Goal: Task Accomplishment & Management: Complete application form

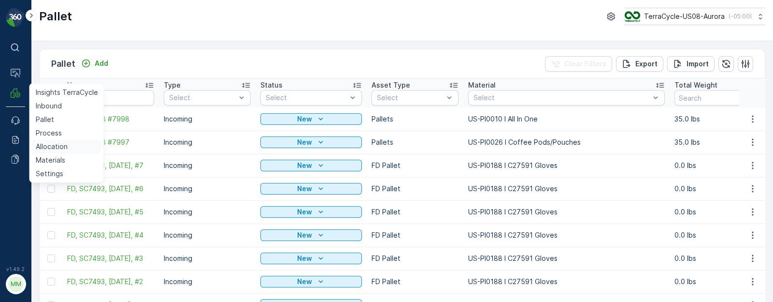
click at [57, 146] on p "Allocation" at bounding box center [52, 147] width 32 height 10
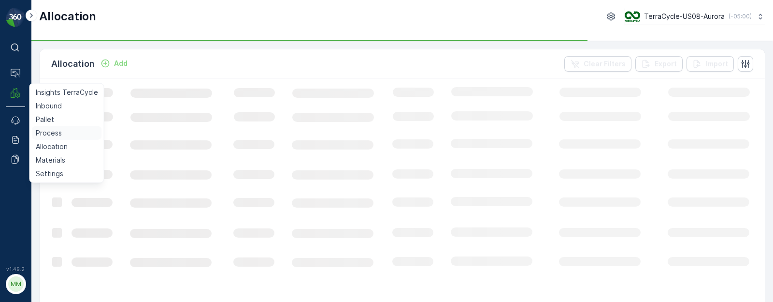
click at [57, 130] on p "Process" at bounding box center [49, 133] width 26 height 10
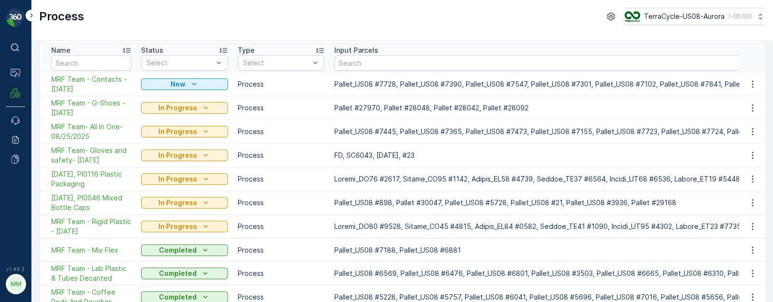
scroll to position [60, 0]
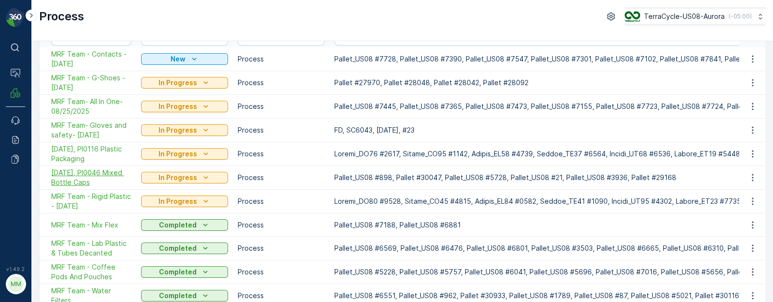
click at [106, 173] on span "08/19/25, PI0046 Mixed Bottle Caps" at bounding box center [91, 177] width 80 height 19
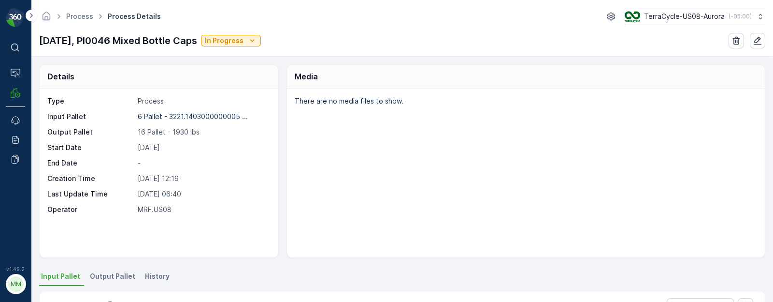
drag, startPoint x: 128, startPoint y: 39, endPoint x: 206, endPoint y: 39, distance: 78.3
click at [197, 39] on p "08/19/25, PI0046 Mixed Bottle Caps" at bounding box center [118, 40] width 158 height 14
click at [197, 40] on p "08/19/25, PI0046 Mixed Bottle Caps" at bounding box center [118, 40] width 158 height 14
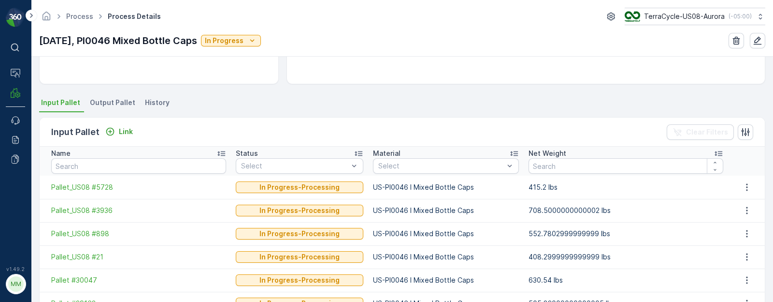
scroll to position [105, 0]
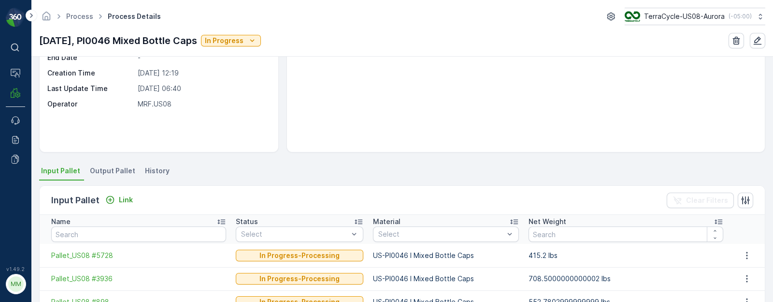
click at [106, 174] on span "Output Pallet" at bounding box center [112, 171] width 45 height 10
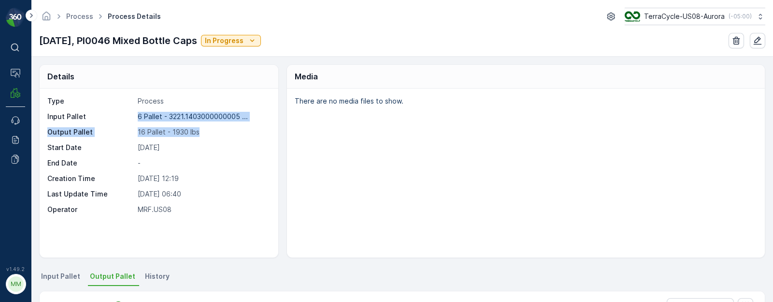
drag, startPoint x: 135, startPoint y: 116, endPoint x: 206, endPoint y: 133, distance: 72.4
click at [206, 133] on div "Type Process Input Pallet 6 Pallet - 3221.1403000000005 ... Output Pallet 16 Pa…" at bounding box center [157, 155] width 221 height 118
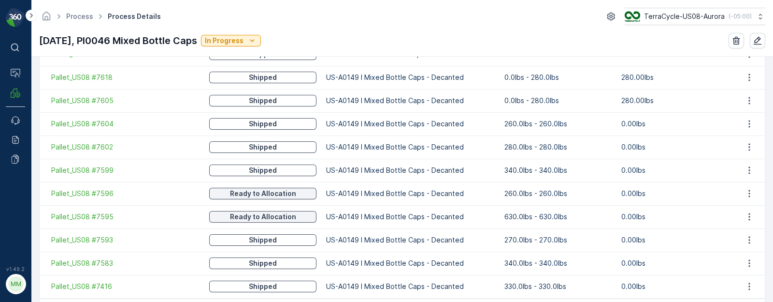
scroll to position [458, 0]
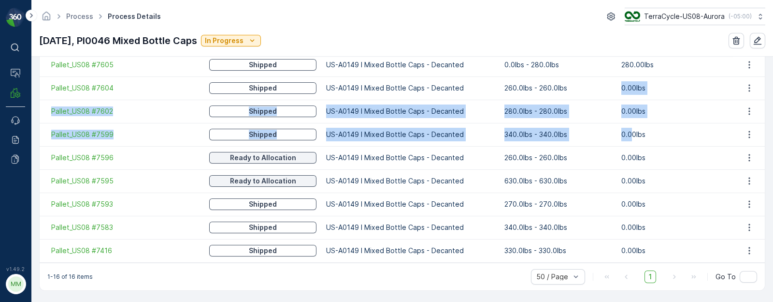
drag, startPoint x: 612, startPoint y: 89, endPoint x: 627, endPoint y: 131, distance: 44.5
click at [627, 131] on tbody "Pallet_US08 #7629 Shipped US-A0149 I Mixed Bottle Caps - Decanted 0.0lbs - 230.…" at bounding box center [402, 76] width 725 height 371
click at [620, 98] on td "0.00lbs" at bounding box center [675, 87] width 117 height 23
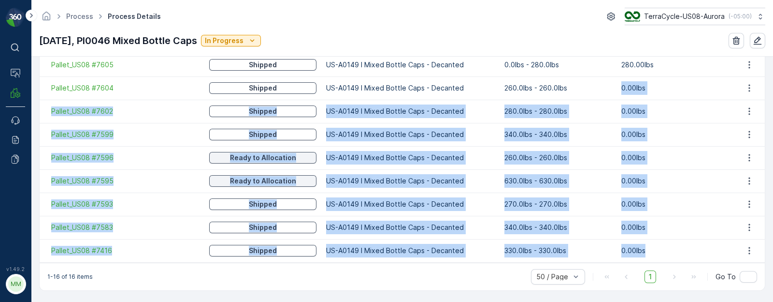
drag, startPoint x: 613, startPoint y: 87, endPoint x: 660, endPoint y: 250, distance: 169.8
click at [660, 250] on tbody "Pallet_US08 #7629 Shipped US-A0149 I Mixed Bottle Caps - Decanted 0.0lbs - 230.…" at bounding box center [402, 76] width 725 height 371
click at [654, 246] on td "0.00lbs" at bounding box center [675, 250] width 117 height 23
drag, startPoint x: 608, startPoint y: 149, endPoint x: 666, endPoint y: 267, distance: 131.0
click at [666, 267] on div "Output Pallet Link Clear Filters Name Status Select Material Select (Net) In - …" at bounding box center [402, 61] width 726 height 458
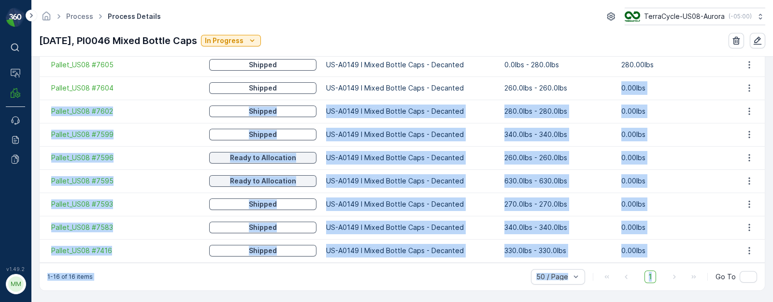
click at [665, 245] on td "0.00lbs" at bounding box center [675, 250] width 117 height 23
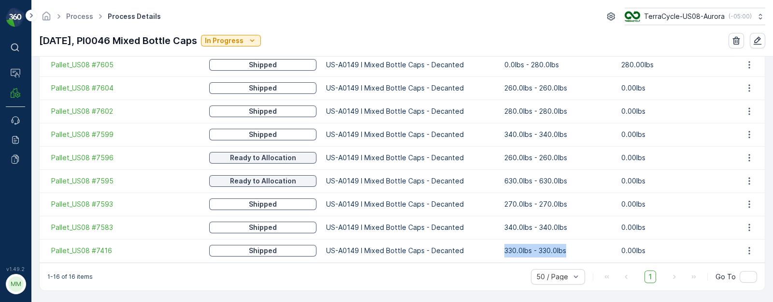
drag, startPoint x: 481, startPoint y: 250, endPoint x: 560, endPoint y: 259, distance: 78.8
click at [560, 259] on tr "Pallet_US08 #7416 Shipped US-A0149 I Mixed Bottle Caps - Decanted 330.0lbs - 33…" at bounding box center [402, 250] width 725 height 23
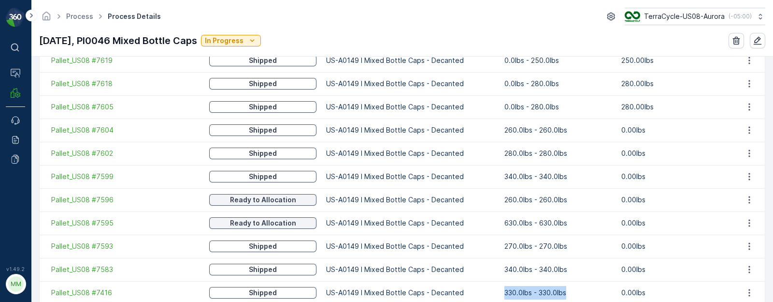
scroll to position [398, 0]
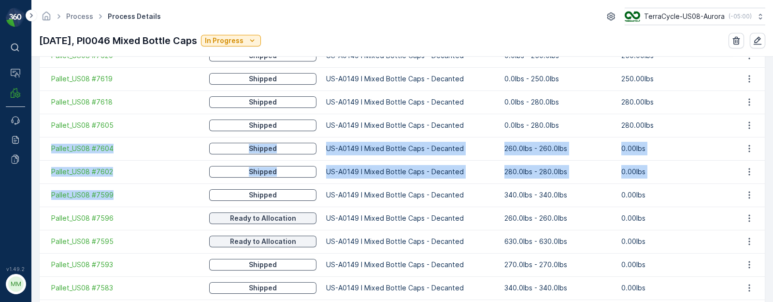
drag, startPoint x: 48, startPoint y: 148, endPoint x: 142, endPoint y: 201, distance: 107.8
click at [142, 201] on tbody "Pallet_US08 #7629 Shipped US-A0149 I Mixed Bottle Caps - Decanted 0.0lbs - 230.…" at bounding box center [402, 136] width 725 height 371
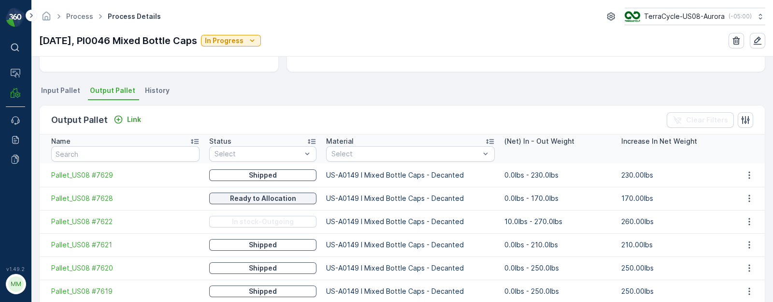
scroll to position [337, 0]
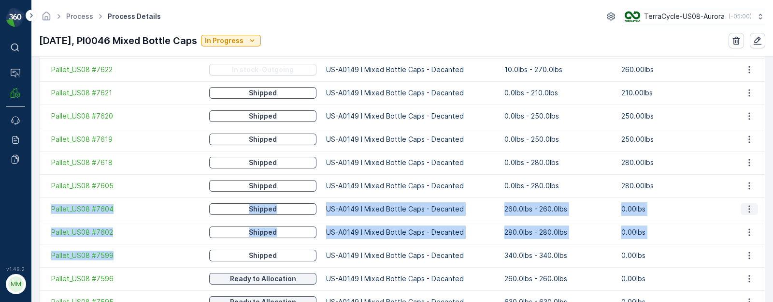
click at [747, 212] on icon "button" at bounding box center [750, 209] width 10 height 10
click at [685, 205] on td "0.00lbs" at bounding box center [675, 208] width 117 height 23
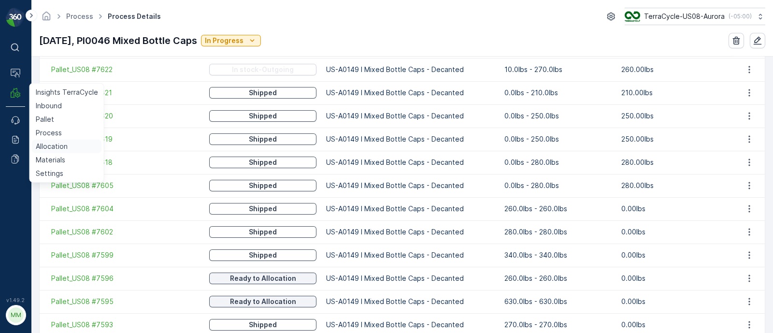
click at [50, 144] on p "Allocation" at bounding box center [52, 147] width 32 height 10
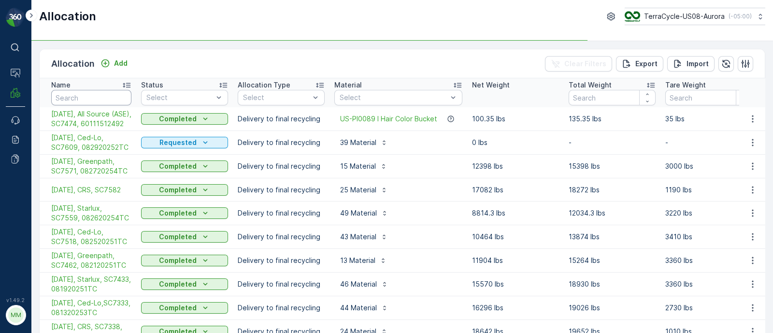
click at [75, 99] on input "text" at bounding box center [91, 97] width 80 height 15
type input "LRI"
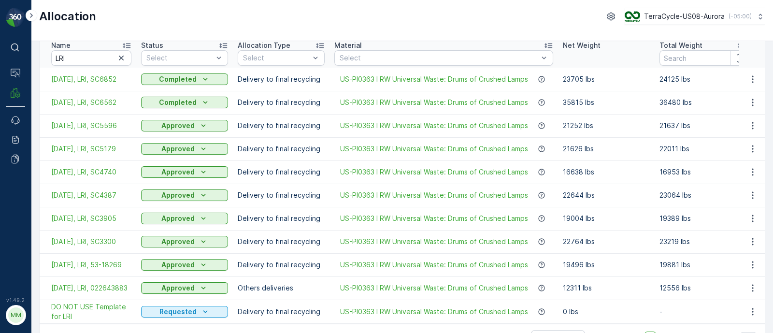
scroll to position [70, 0]
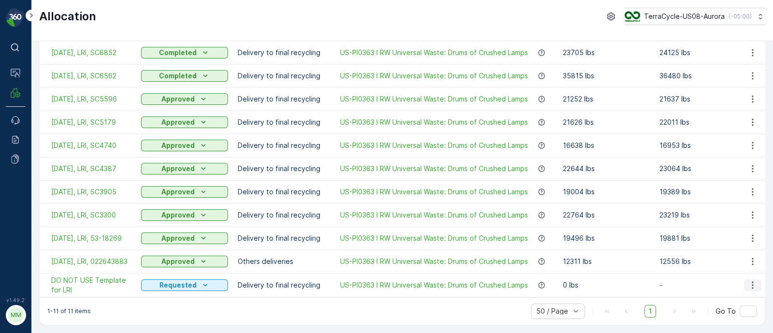
click at [751, 284] on icon "button" at bounding box center [753, 285] width 10 height 10
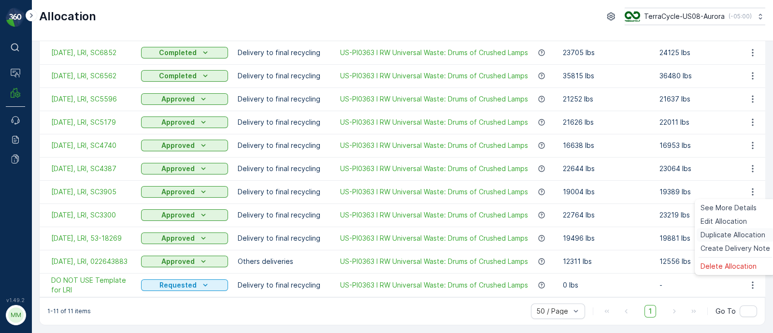
click at [730, 233] on span "Duplicate Allocation" at bounding box center [733, 235] width 65 height 10
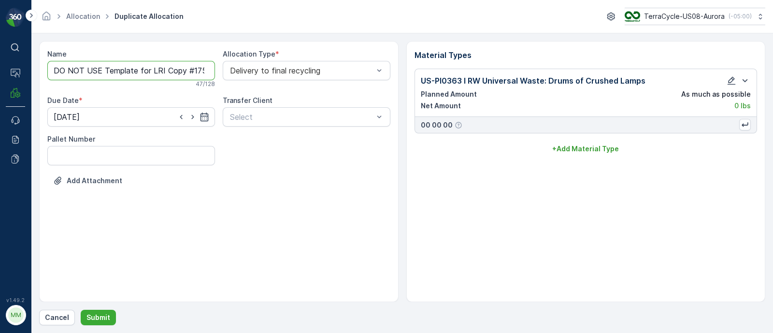
drag, startPoint x: 150, startPoint y: 70, endPoint x: 38, endPoint y: 78, distance: 112.9
click at [38, 78] on form "Name DO NOT USE Template for LRI Copy #1756839021476 47 / 128 Allocation Type *…" at bounding box center [402, 183] width 742 height 300
drag, startPoint x: 102, startPoint y: 70, endPoint x: 309, endPoint y: 61, distance: 207.0
click at [309, 61] on div "Name 09/02/25, LRI Copy #1756839021476 This name is available 33 / 128 Allocati…" at bounding box center [218, 125] width 343 height 153
type input "09/02/25, LRI,"
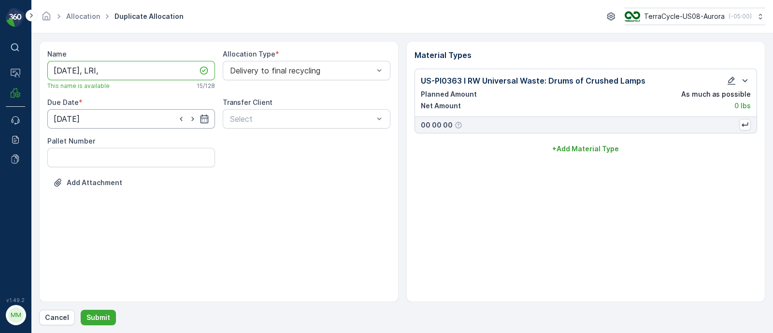
click at [210, 122] on input "31.12.2024" at bounding box center [131, 118] width 168 height 19
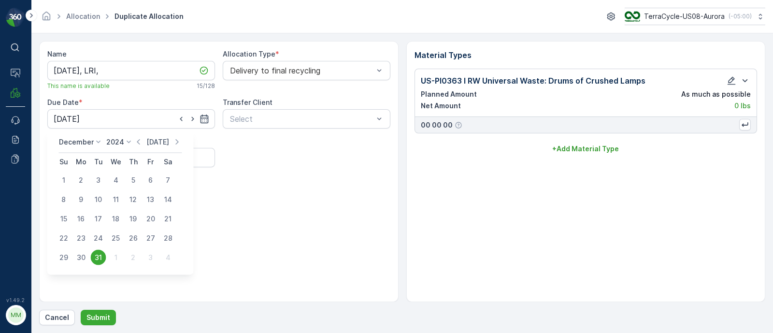
click at [155, 144] on p "Today" at bounding box center [157, 142] width 23 height 10
click at [101, 180] on div "2" at bounding box center [98, 180] width 15 height 15
type input "[DATE]"
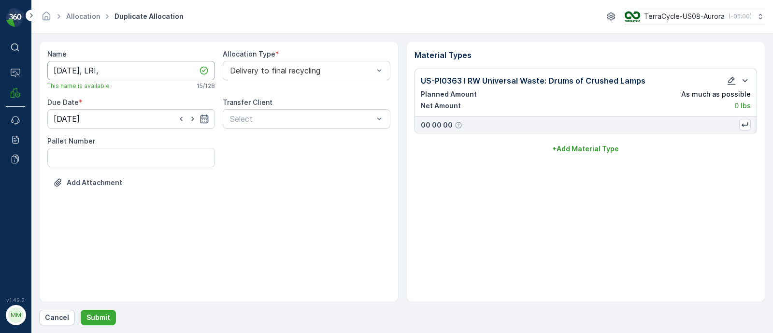
click at [120, 72] on input "09/02/25, LRI," at bounding box center [131, 70] width 168 height 19
paste input "SC7459"
drag, startPoint x: 148, startPoint y: 68, endPoint x: 6, endPoint y: 61, distance: 142.3
click at [6, 61] on div "⌘B Operations MRF Events Reports Documents v 1.49.2 MM MRF.US08 Allocation Dupl…" at bounding box center [386, 166] width 773 height 333
type input "[DATE], LRI, SC7459"
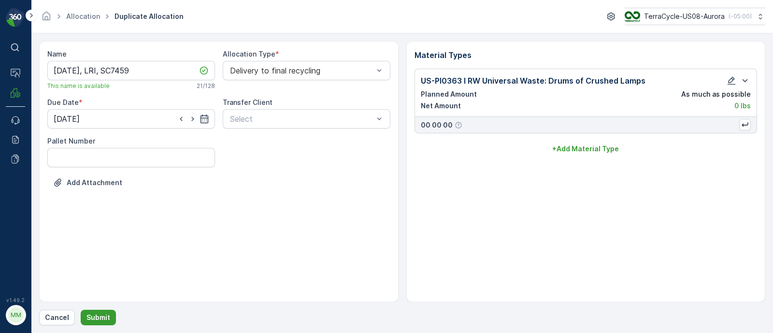
click at [100, 301] on button "Submit" at bounding box center [98, 317] width 35 height 15
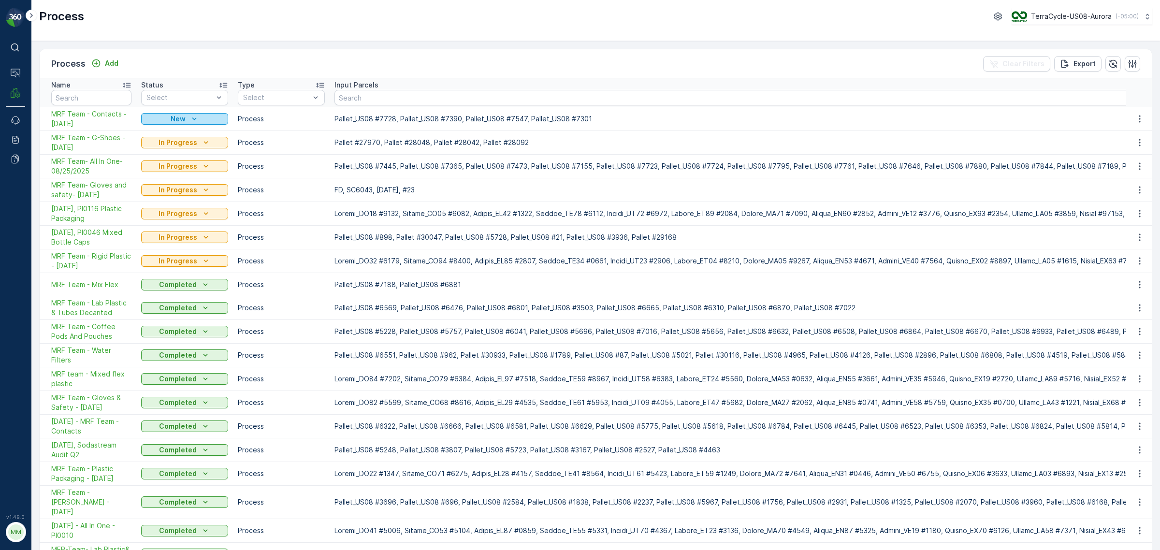
click at [202, 115] on div "New" at bounding box center [184, 119] width 79 height 10
click at [170, 146] on div "Ready" at bounding box center [199, 147] width 112 height 14
click at [174, 116] on p "New" at bounding box center [178, 119] width 15 height 10
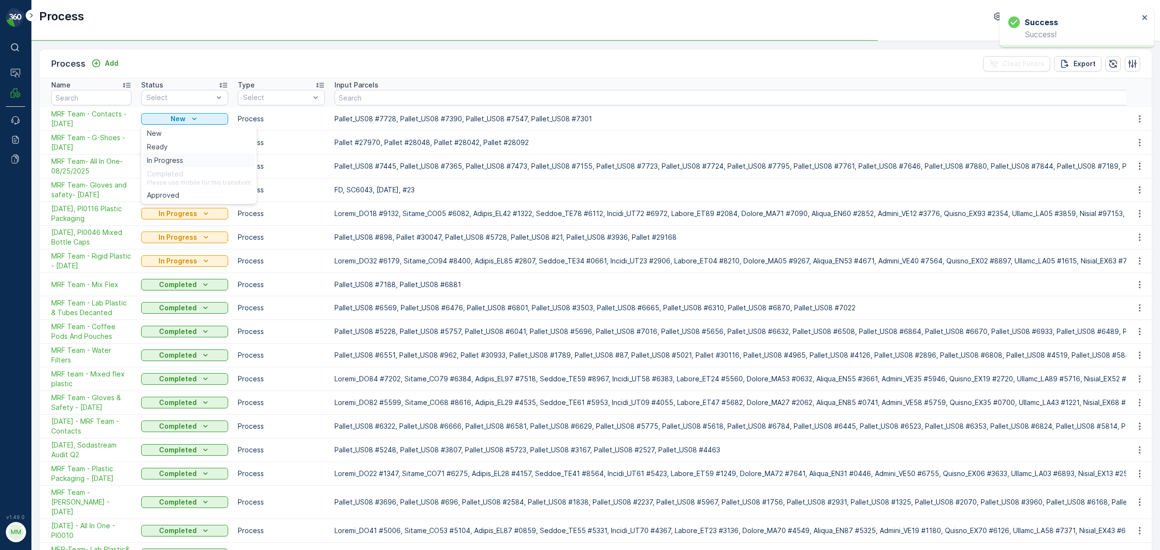
click at [173, 160] on span "In Progress" at bounding box center [165, 161] width 36 height 10
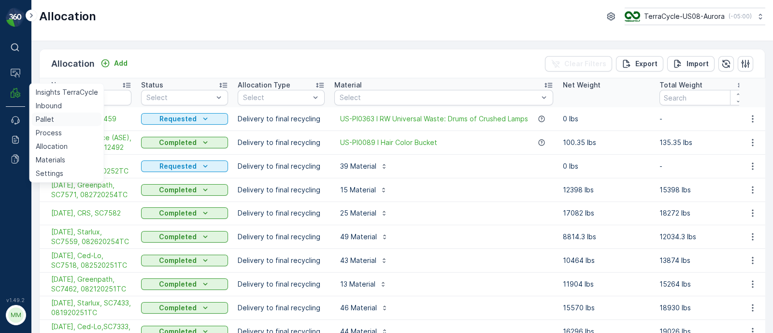
click at [43, 123] on p "Pallet" at bounding box center [45, 120] width 18 height 10
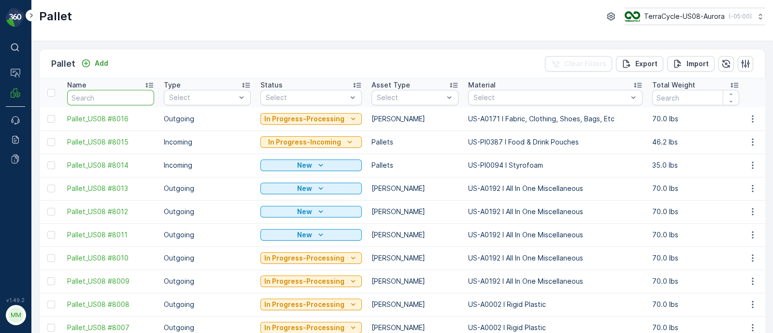
click at [121, 98] on input "text" at bounding box center [110, 97] width 87 height 15
paste input "SC7493"
type input "SC7493"
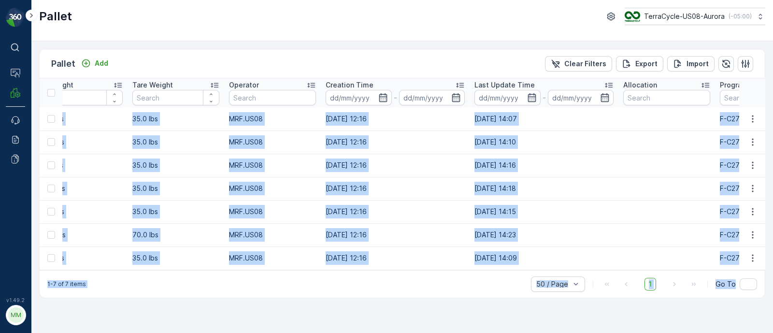
scroll to position [0, 974]
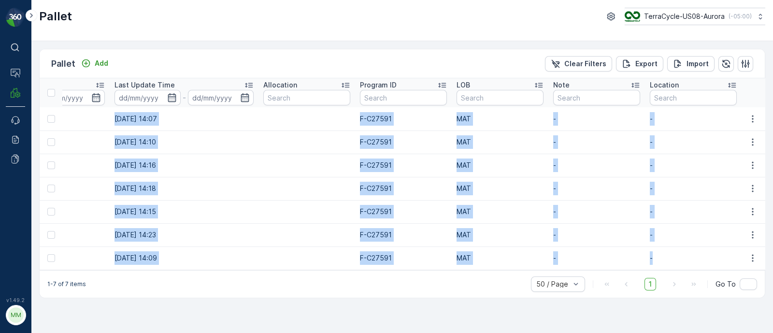
drag, startPoint x: 64, startPoint y: 115, endPoint x: 689, endPoint y: 262, distance: 642.3
copy tbody "FD, SC7493, [DATE], #7 Incoming Ready to Allocation FD Pallet US-PI0188 I C2759…"
click at [195, 142] on td "[DATE] 14:10" at bounding box center [184, 141] width 149 height 23
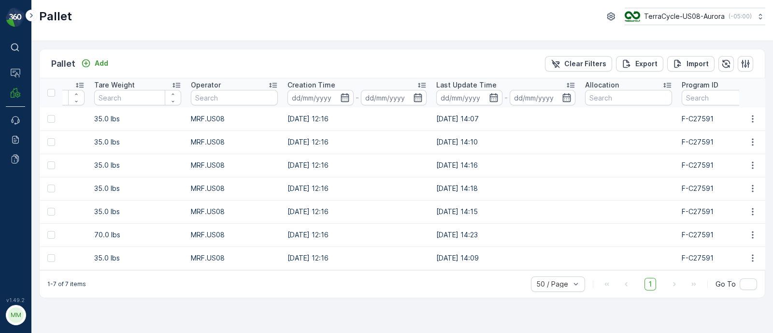
scroll to position [0, 0]
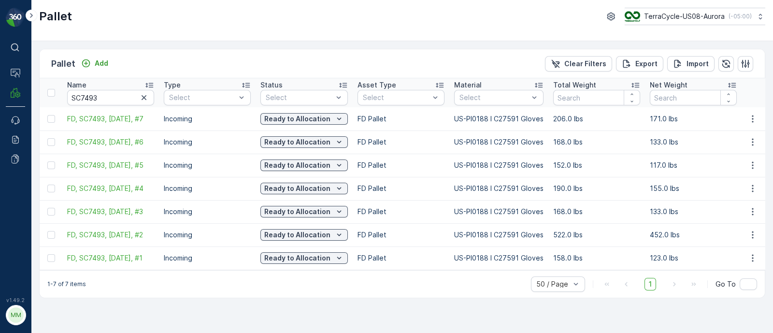
drag, startPoint x: 217, startPoint y: 115, endPoint x: 0, endPoint y: 112, distance: 217.5
click at [0, 112] on div "⌘B Operations MRF Events Reports Documents v 1.49.2 MM MRF.US08 Pallet TerraCyc…" at bounding box center [386, 166] width 773 height 333
click at [111, 103] on input "SC7493" at bounding box center [110, 97] width 87 height 15
drag, startPoint x: 111, startPoint y: 100, endPoint x: 20, endPoint y: 99, distance: 90.9
click at [20, 99] on div "⌘B Operations MRF Events Reports Documents v 1.49.2 MM MRF.US08 Pallet TerraCyc…" at bounding box center [386, 166] width 773 height 333
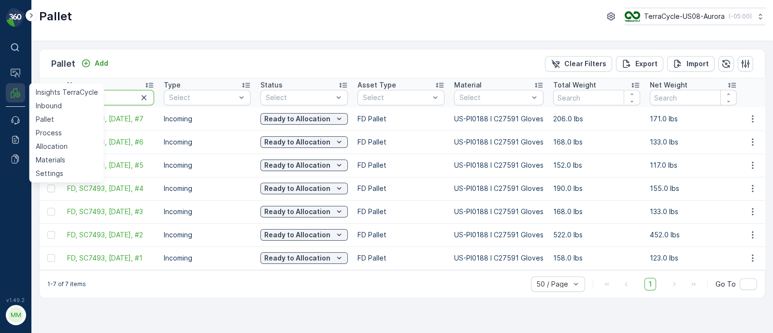
paste input "89"
type input "SC7489"
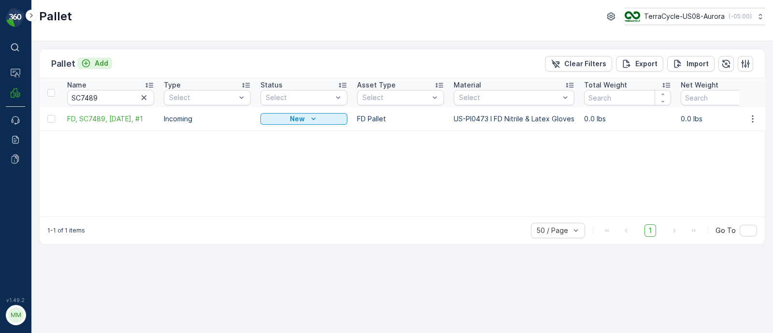
click at [99, 61] on p "Add" at bounding box center [102, 63] width 14 height 10
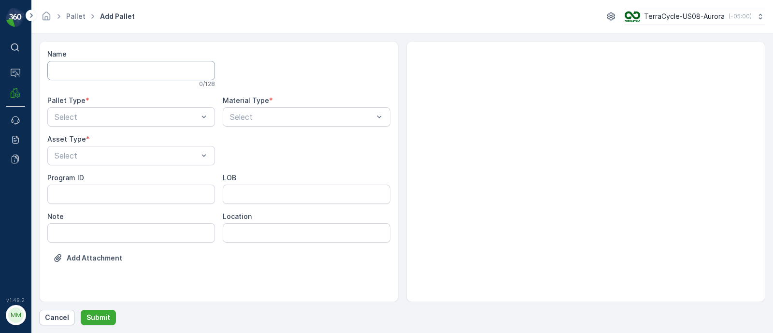
click at [151, 72] on input "Name" at bounding box center [131, 70] width 168 height 19
paste input "SC7471"
type input "FD, SC7471, [DATE], #1"
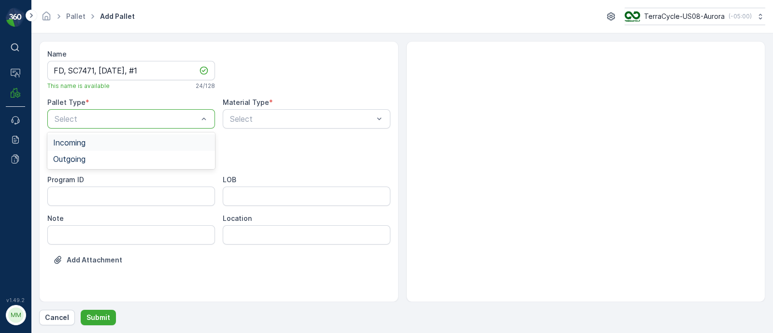
click at [81, 139] on span "Incoming" at bounding box center [69, 142] width 32 height 9
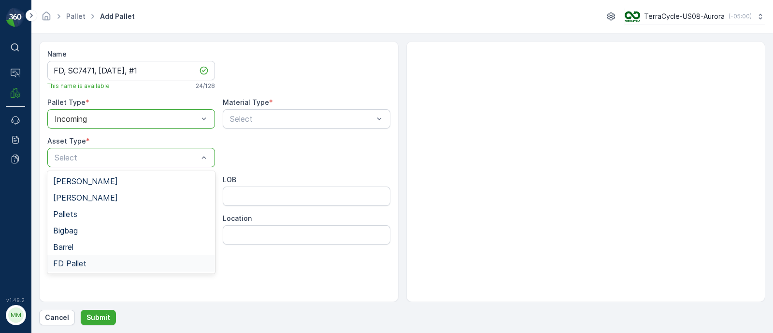
click at [73, 269] on div "FD Pallet" at bounding box center [131, 263] width 168 height 16
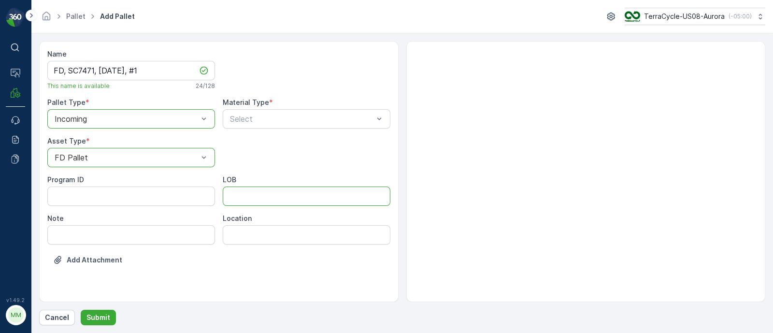
click at [249, 201] on input "LOB" at bounding box center [307, 196] width 168 height 19
type input "MAT"
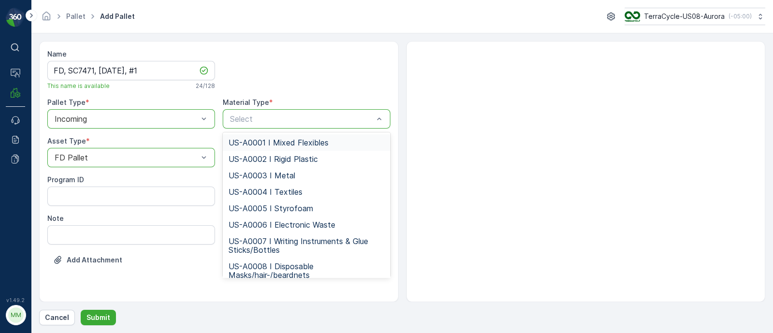
type input "US-PI0182 I C27616 PPE"
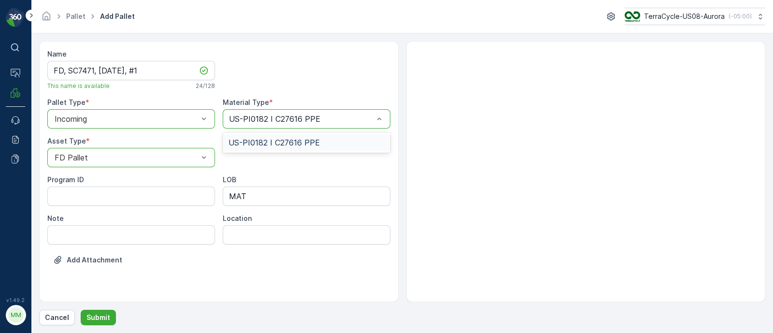
click at [268, 142] on span "US-PI0182 I C27616 PPE" at bounding box center [274, 142] width 91 height 9
click at [83, 196] on ID "Program ID" at bounding box center [131, 196] width 168 height 19
paste ID "F-C27616"
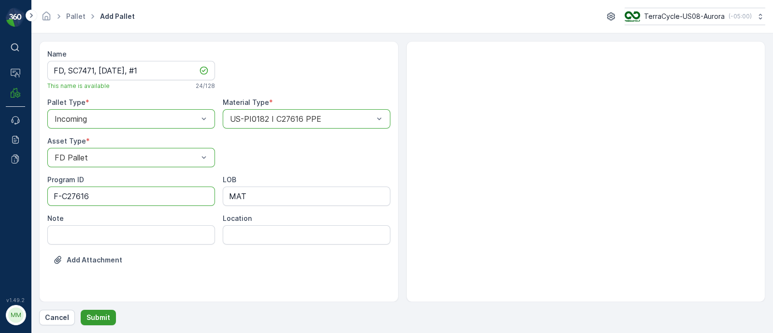
type ID "F-C27616"
click at [100, 317] on p "Submit" at bounding box center [99, 318] width 24 height 10
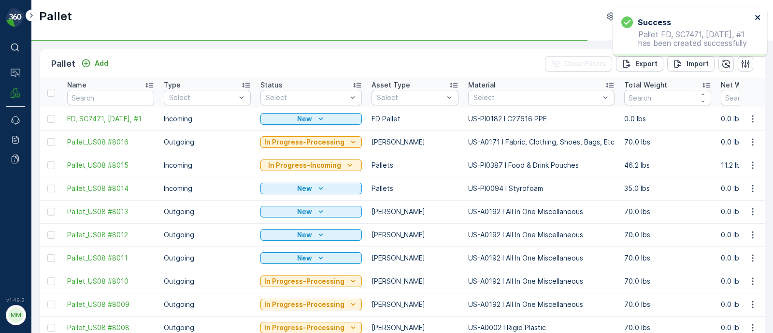
click at [761, 15] on icon "close" at bounding box center [758, 18] width 7 height 8
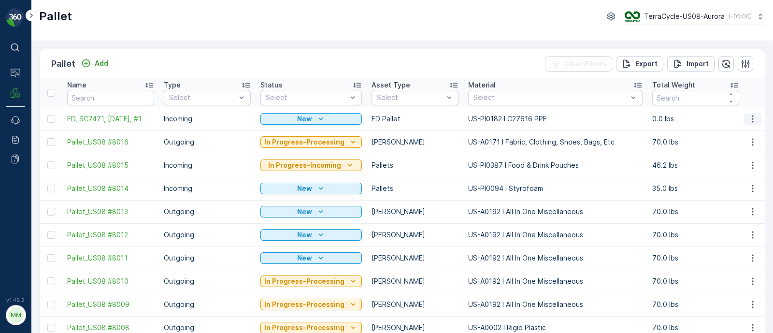
click at [748, 116] on icon "button" at bounding box center [753, 119] width 10 height 10
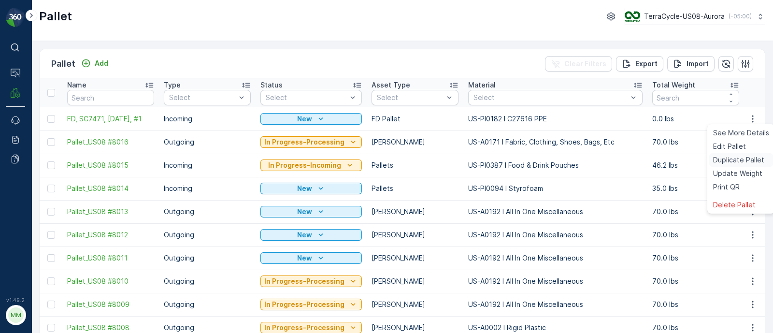
click at [728, 156] on span "Duplicate Pallet" at bounding box center [738, 160] width 51 height 10
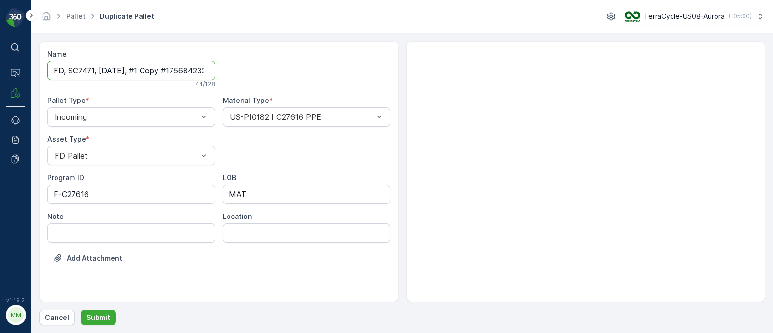
scroll to position [0, 29]
drag, startPoint x: 141, startPoint y: 69, endPoint x: 400, endPoint y: 80, distance: 259.7
click at [400, 80] on div "Name FD, SC7471, [DATE], #1 Copy #1756842323475 44 / 128 Pallet Type * Incoming…" at bounding box center [402, 171] width 726 height 261
type input "FD, SC7471, [DATE], #2"
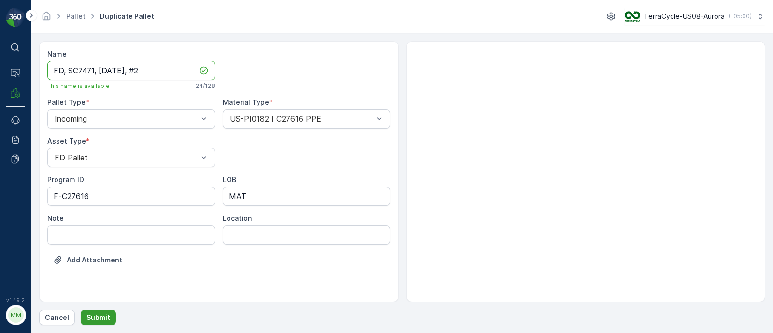
click at [105, 315] on p "Submit" at bounding box center [99, 318] width 24 height 10
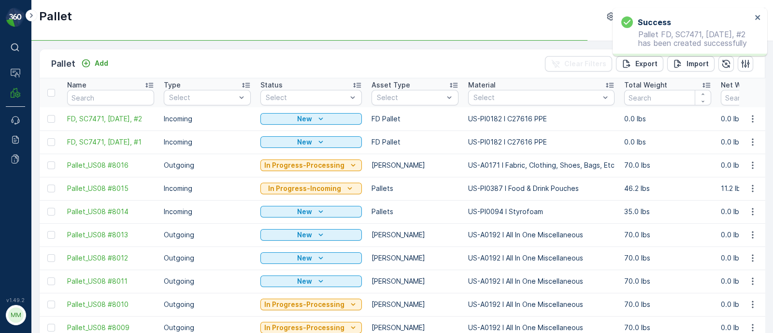
click at [753, 18] on div "Success Pallet FD, SC7471, [DATE], #2 has been created successfully" at bounding box center [687, 32] width 136 height 37
click at [753, 118] on icon "button" at bounding box center [753, 119] width 10 height 10
click at [735, 158] on span "Duplicate Pallet" at bounding box center [738, 160] width 51 height 10
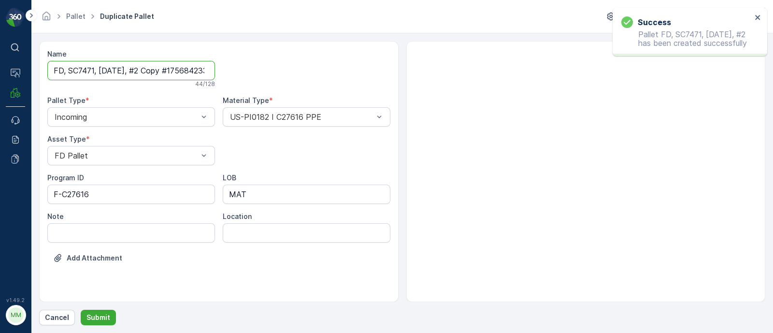
scroll to position [0, 31]
drag, startPoint x: 143, startPoint y: 70, endPoint x: 386, endPoint y: 72, distance: 243.1
click at [386, 72] on div "Name FD, SC7471, [DATE], #2 Copy #1756842333632 44 / 128 Pallet Type * Incoming…" at bounding box center [218, 163] width 343 height 228
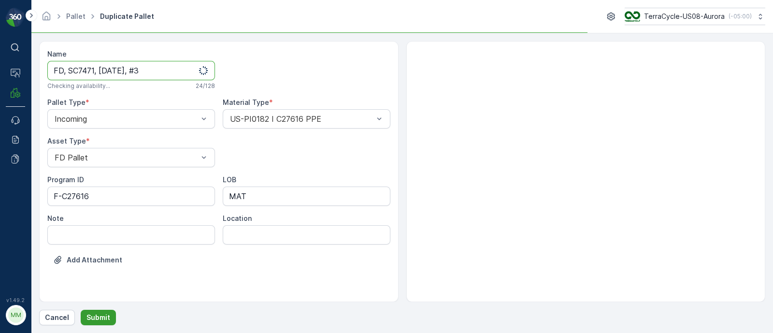
type input "FD, SC7471, [DATE], #3"
click at [100, 318] on p "Submit" at bounding box center [99, 318] width 24 height 10
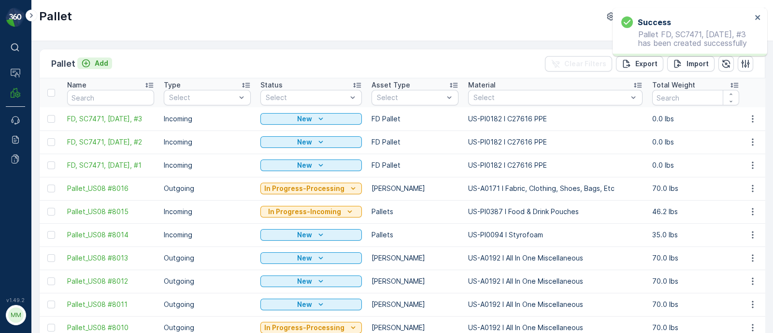
click at [101, 60] on p "Add" at bounding box center [102, 63] width 14 height 10
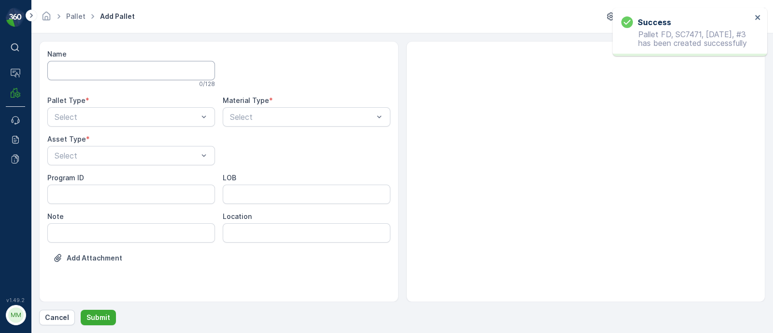
click at [109, 66] on input "Name" at bounding box center [131, 70] width 168 height 19
click at [139, 65] on input "Name" at bounding box center [131, 70] width 168 height 19
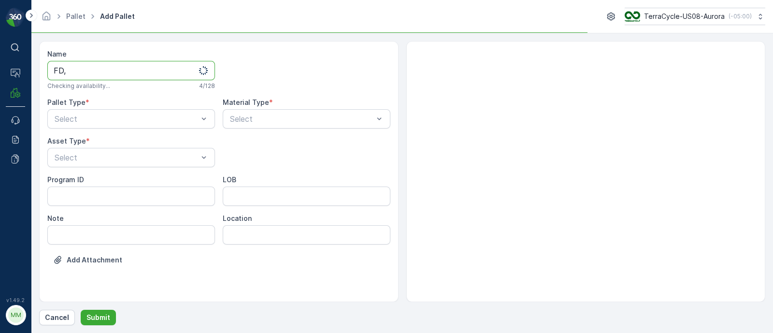
paste input "TC5400 [DATE]"
click at [106, 70] on input "FD, TC5400 [DATE], #1" at bounding box center [131, 70] width 168 height 19
type input "FD, TC5400, [DATE], #1"
click at [97, 202] on ID "Program ID" at bounding box center [131, 196] width 168 height 19
paste ID "ZWP-0006"
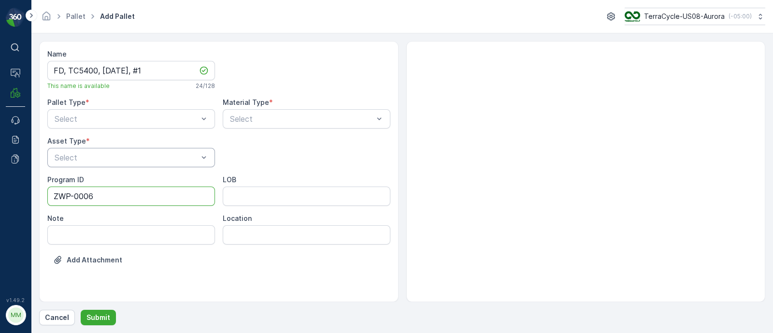
type ID "ZWP-0006"
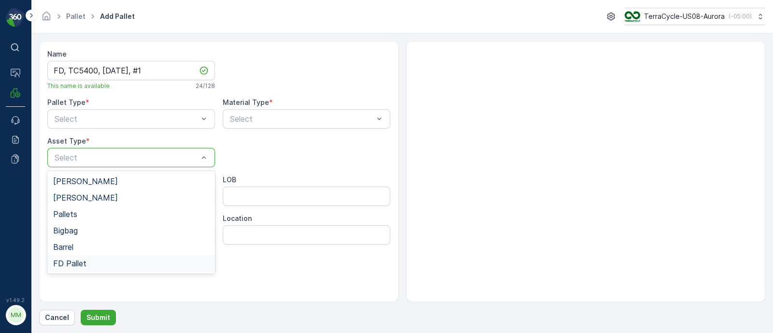
drag, startPoint x: 83, startPoint y: 256, endPoint x: 83, endPoint y: 247, distance: 8.7
click at [83, 256] on div "FD Pallet" at bounding box center [131, 263] width 168 height 16
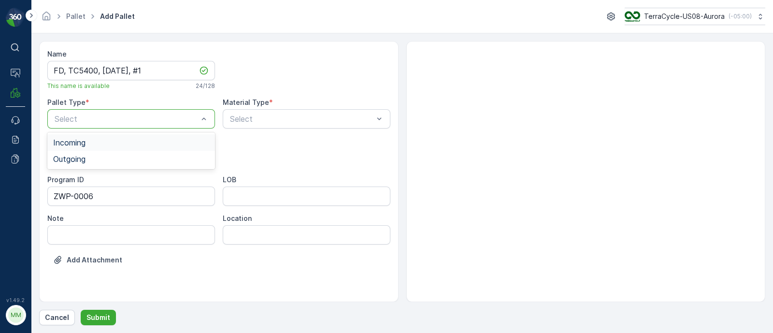
drag, startPoint x: 101, startPoint y: 115, endPoint x: 99, endPoint y: 120, distance: 5.7
click at [89, 141] on div "Incoming" at bounding box center [131, 142] width 156 height 9
drag, startPoint x: 267, startPoint y: 194, endPoint x: 268, endPoint y: 201, distance: 6.4
click at [267, 194] on input "LOB" at bounding box center [307, 196] width 168 height 19
type input "MAT"
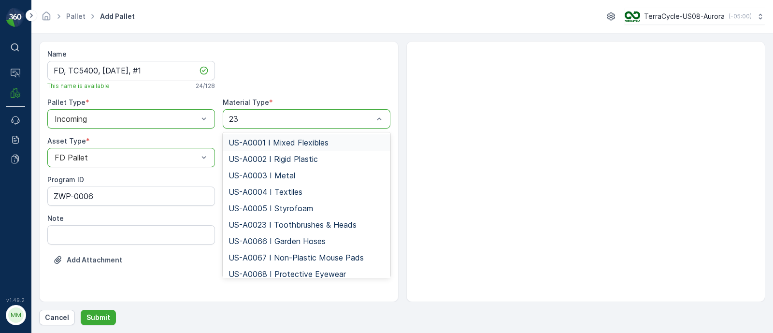
type input "239"
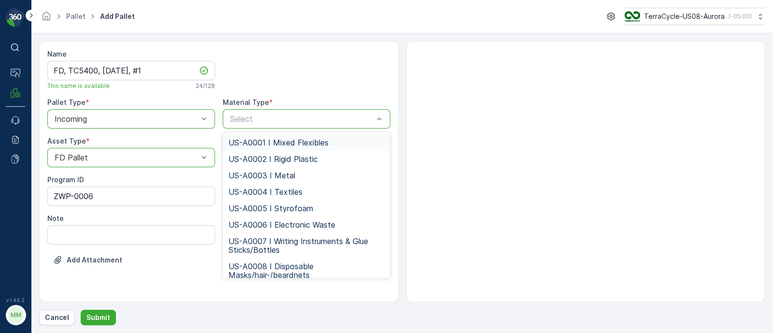
type input "US-PI0239 I Plastic Packaging Zero Waste Pallets (Prepaid)"
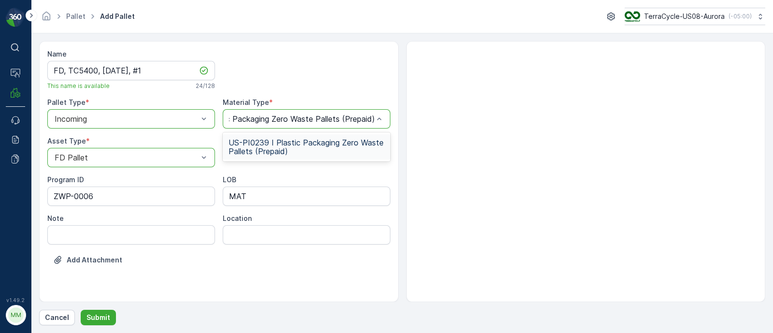
click at [279, 139] on span "US-PI0239 I Plastic Packaging Zero Waste Pallets (Prepaid)" at bounding box center [307, 146] width 156 height 17
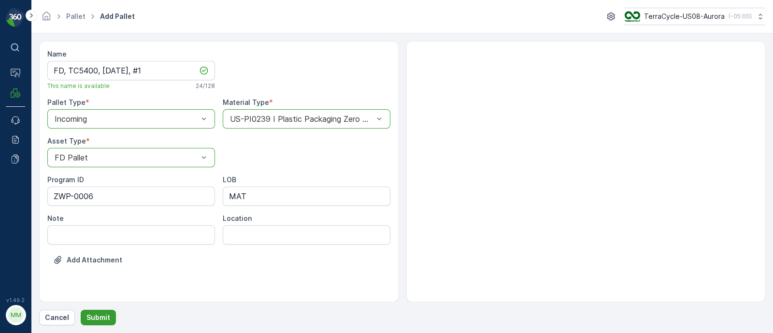
click at [101, 319] on p "Submit" at bounding box center [99, 318] width 24 height 10
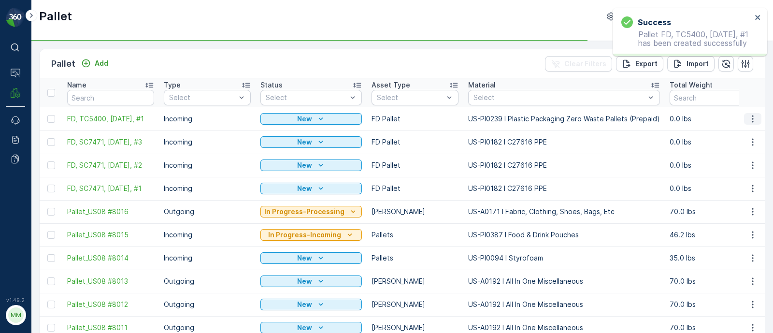
click at [753, 118] on icon "button" at bounding box center [753, 119] width 10 height 10
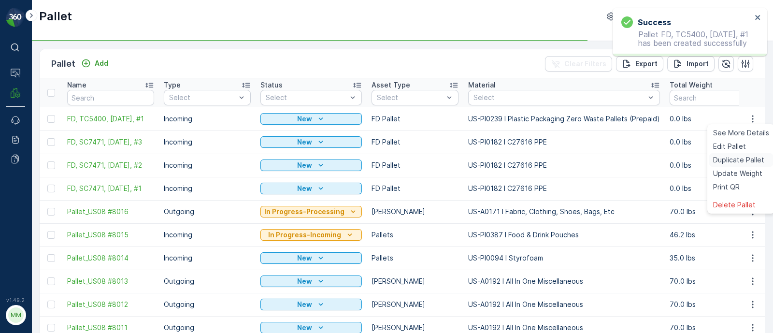
click at [740, 160] on span "Duplicate Pallet" at bounding box center [738, 160] width 51 height 10
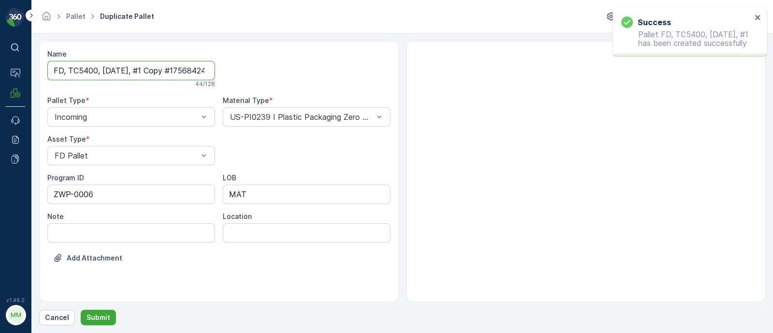
scroll to position [0, 31]
drag, startPoint x: 143, startPoint y: 69, endPoint x: 393, endPoint y: 99, distance: 252.1
click at [393, 99] on div "Name FD, TC5400, [DATE], #1 Copy #1756842481405 44 / 128 Pallet Type * Incoming…" at bounding box center [219, 171] width 360 height 261
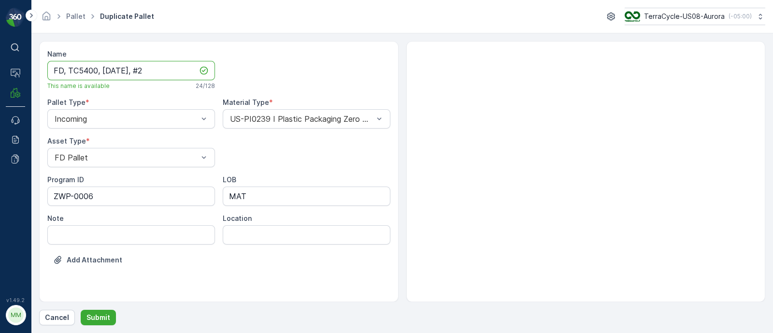
type input "FD, TC5400, [DATE], #2"
click at [99, 314] on p "Submit" at bounding box center [99, 318] width 24 height 10
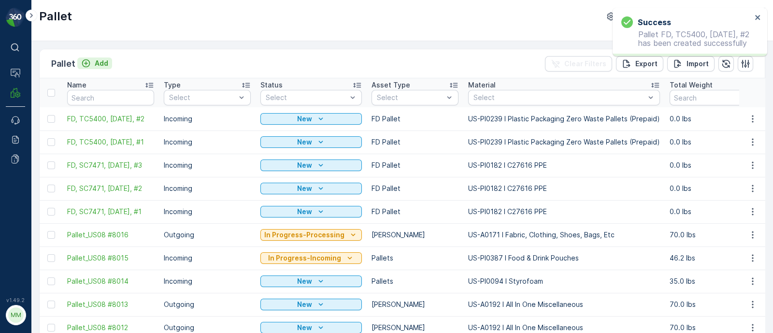
click at [99, 58] on p "Add" at bounding box center [102, 63] width 14 height 10
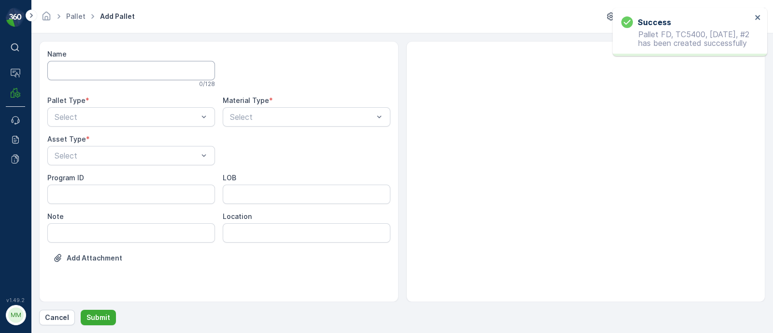
click at [93, 69] on input "Name" at bounding box center [131, 70] width 168 height 19
paste input "SC7581 [DATE]"
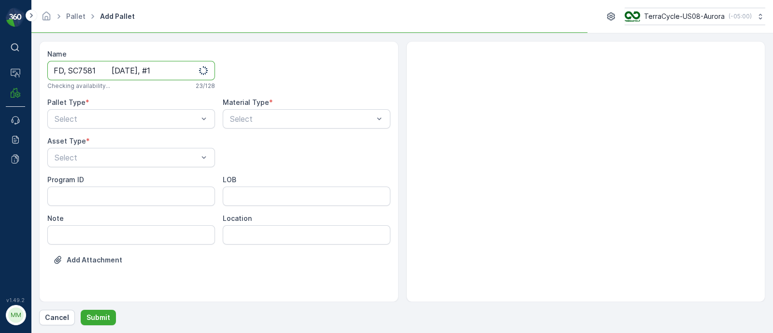
click at [101, 69] on input "FD, SC7581 [DATE], #1" at bounding box center [131, 70] width 168 height 19
type input "FD, SC7581, [DATE], #1"
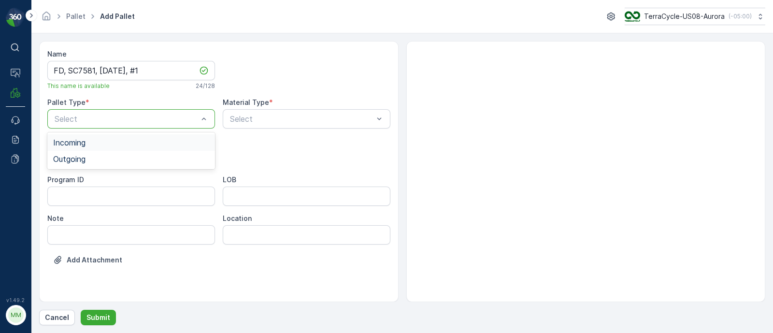
click at [72, 142] on span "Incoming" at bounding box center [69, 142] width 32 height 9
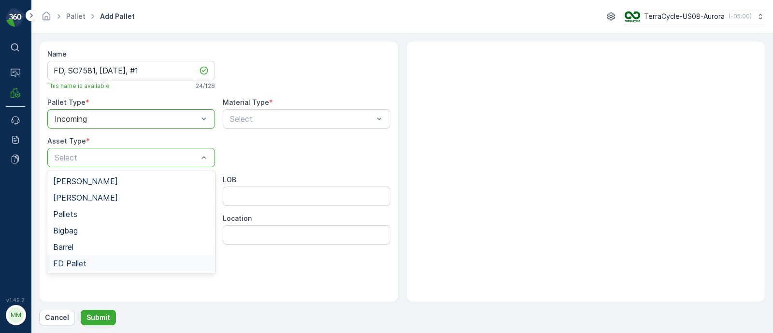
click at [64, 265] on span "FD Pallet" at bounding box center [69, 263] width 33 height 9
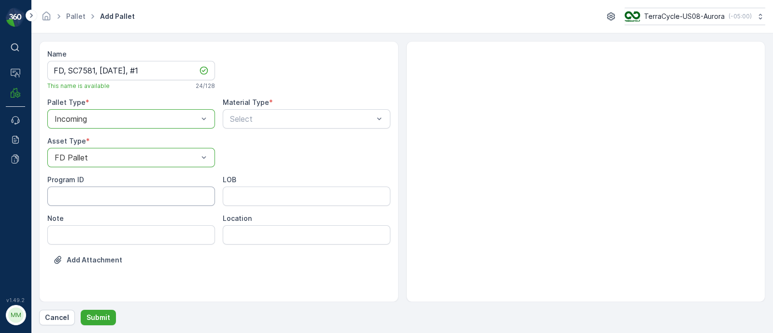
click at [110, 192] on ID "Program ID" at bounding box center [131, 196] width 168 height 19
paste ID "F-C27665"
type ID "F-C27665"
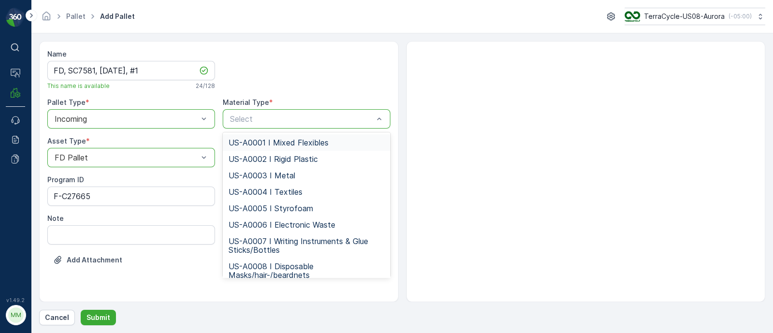
type input "US-PI0308 I FD PPE"
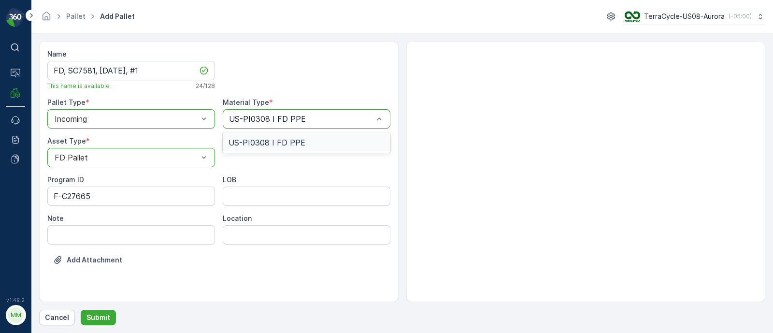
click at [250, 134] on div "US-PI0308 I FD PPE" at bounding box center [307, 142] width 168 height 16
click at [260, 192] on input "LOB" at bounding box center [307, 196] width 168 height 19
type input "MAT"
click at [93, 239] on input "Note" at bounding box center [131, 234] width 168 height 19
click at [559, 160] on div at bounding box center [586, 171] width 360 height 261
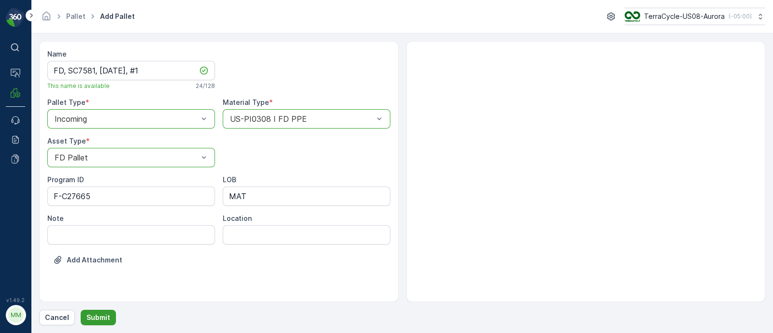
click at [97, 317] on p "Submit" at bounding box center [99, 318] width 24 height 10
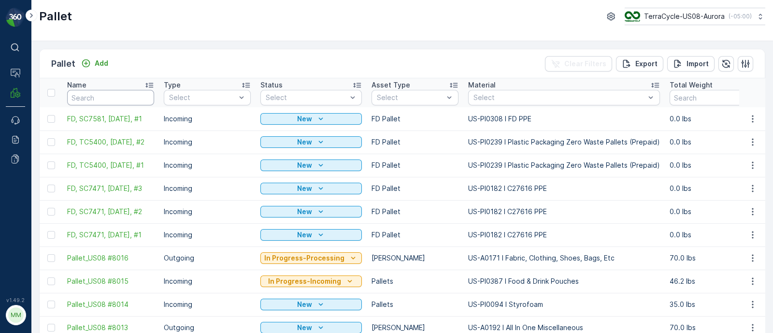
click at [96, 101] on input "text" at bounding box center [110, 97] width 87 height 15
type input "Pallet"
click at [99, 98] on input "Pallet" at bounding box center [110, 97] width 87 height 15
type input "Pallet_"
click at [99, 98] on input "Pallet_" at bounding box center [110, 97] width 87 height 15
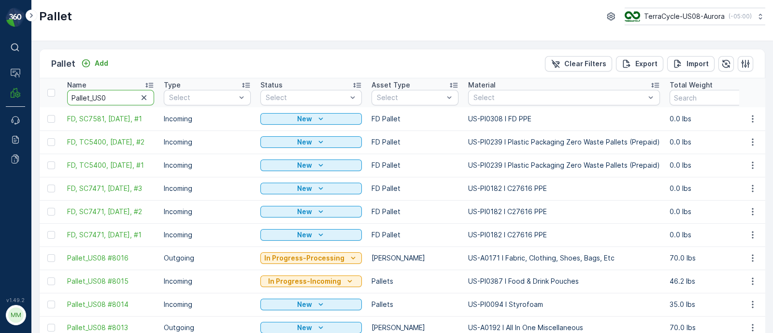
type input "Pallet_US02"
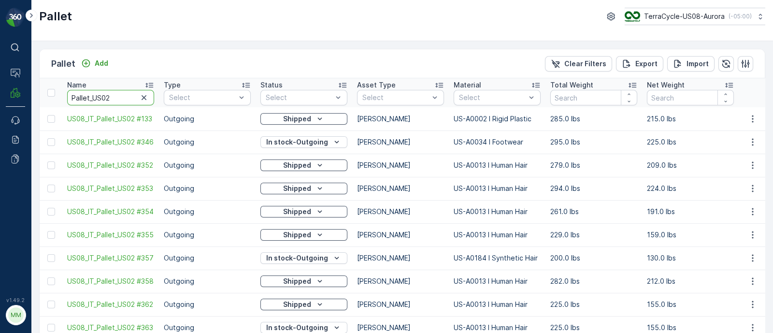
click at [116, 94] on input "Pallet_US02" at bounding box center [110, 97] width 87 height 15
type input "Pallet_US02_"
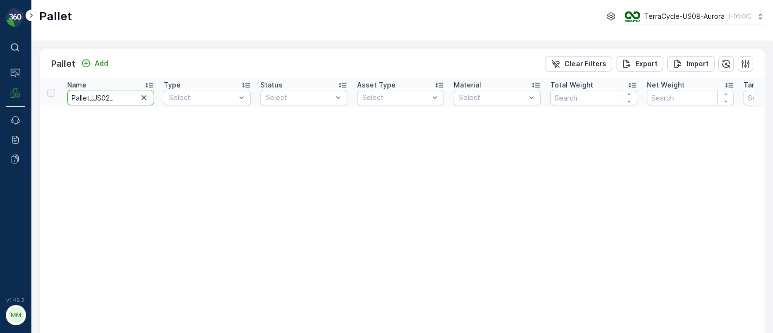
click at [126, 98] on input "Pallet_US02_" at bounding box center [110, 97] width 87 height 15
type input "Pallet_US02#"
click at [124, 98] on input "Pallet_US02#" at bounding box center [110, 97] width 87 height 15
type input "Pallet_US02#347"
click at [109, 97] on input "Pallet_US02#347" at bounding box center [110, 97] width 87 height 15
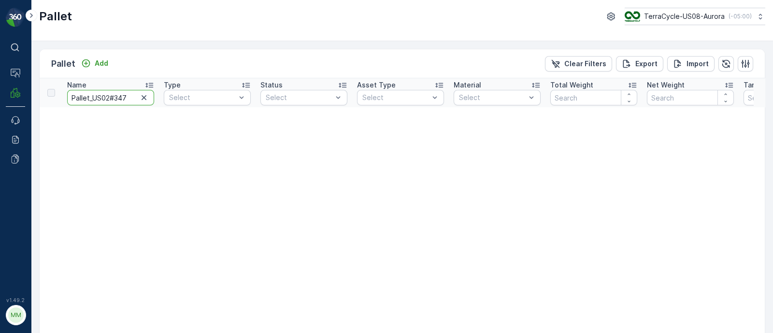
type input "Pallet_US02 #347"
click at [130, 97] on input "Pallet_US02 #347" at bounding box center [110, 97] width 87 height 15
click at [109, 94] on input "Pallet_US02 #347" at bounding box center [110, 97] width 87 height 15
click at [129, 98] on input "Pallet_US02 #347" at bounding box center [110, 97] width 87 height 15
click at [103, 61] on p "Add" at bounding box center [102, 63] width 14 height 10
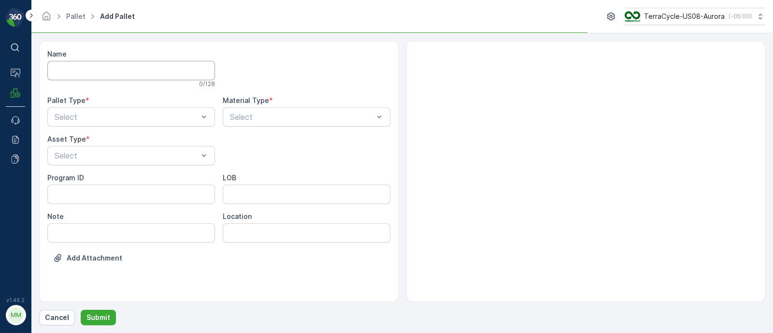
click at [104, 64] on input "Name" at bounding box center [131, 70] width 168 height 19
type input "FD, SO62428, [DATE], #1"
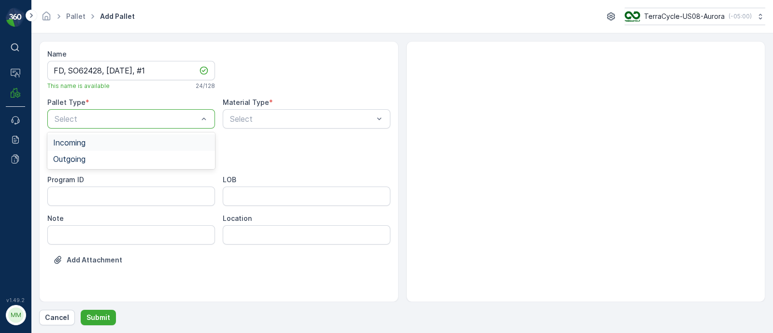
click at [75, 142] on span "Incoming" at bounding box center [69, 142] width 32 height 9
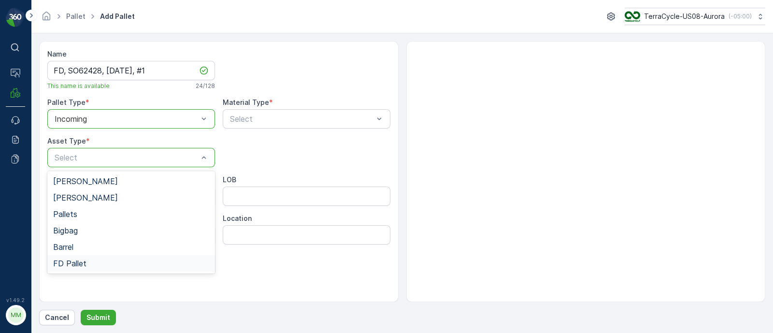
click at [70, 262] on span "FD Pallet" at bounding box center [69, 263] width 33 height 9
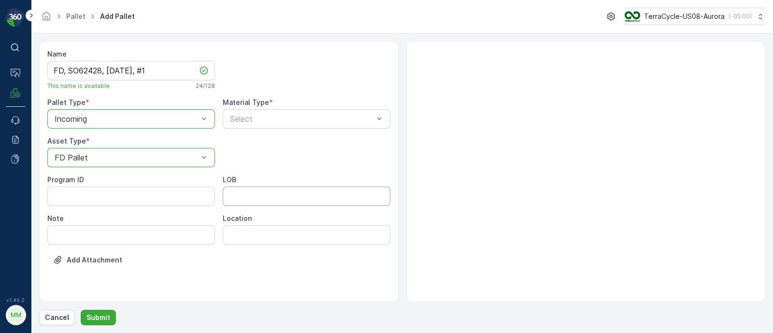
click at [257, 197] on input "LOB" at bounding box center [307, 196] width 168 height 19
type input "TCRW"
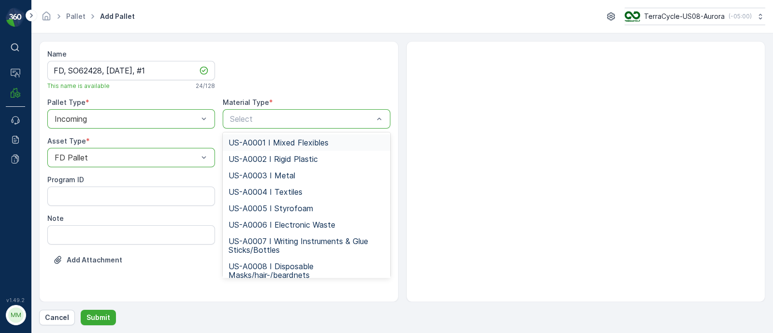
type input "US-PI0308 I FD PPE"
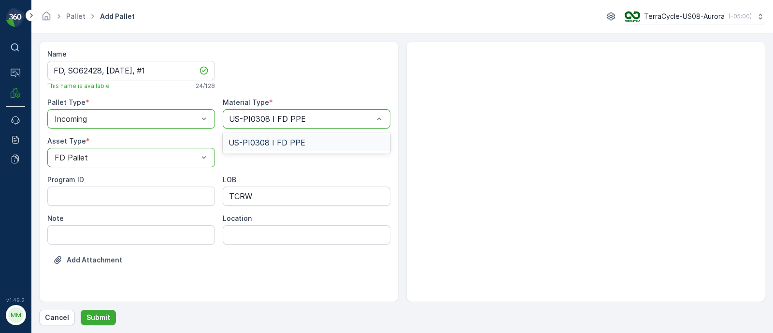
click at [270, 138] on span "US-PI0308 I FD PPE" at bounding box center [267, 142] width 77 height 9
click at [130, 193] on ID "Program ID" at bounding box center [131, 196] width 168 height 19
type ID "TCRW"
click at [101, 317] on p "Submit" at bounding box center [99, 318] width 24 height 10
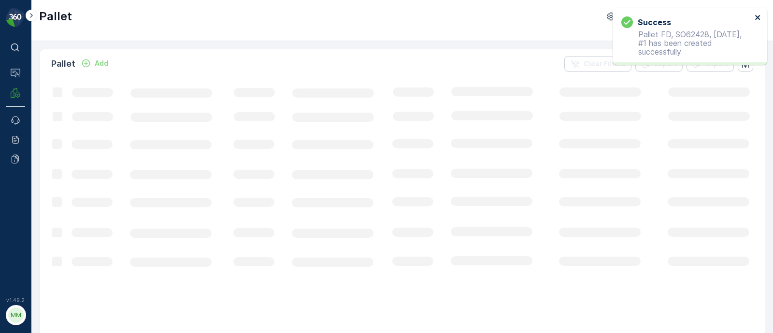
click at [757, 14] on icon "close" at bounding box center [758, 18] width 7 height 8
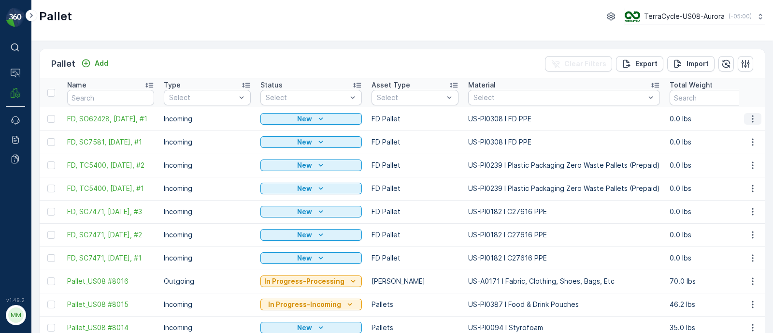
click at [749, 117] on icon "button" at bounding box center [753, 119] width 10 height 10
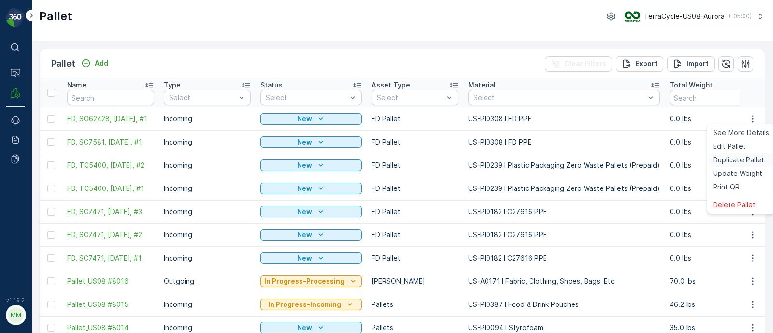
click at [743, 159] on span "Duplicate Pallet" at bounding box center [738, 160] width 51 height 10
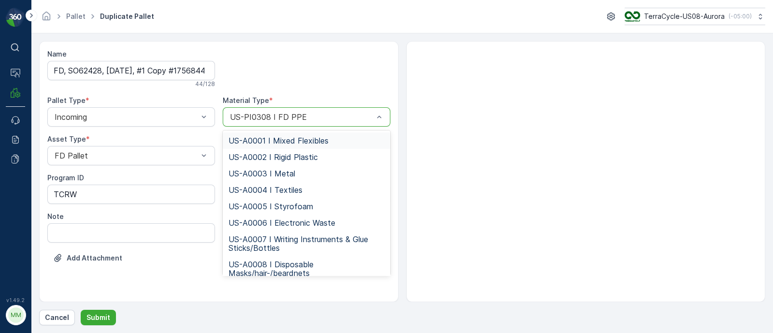
type input "US-PI0438 I RW Universal Waste: Pallet of Mixed Materials"
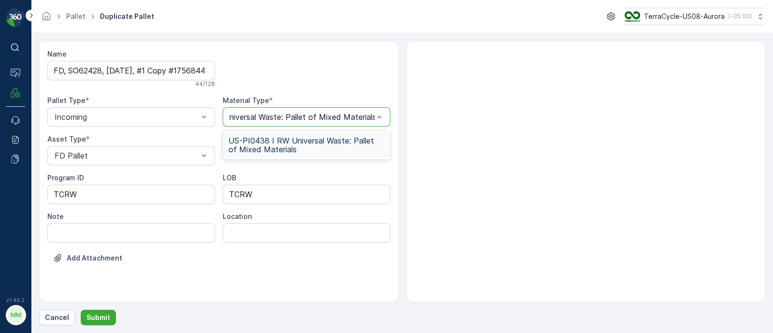
click at [289, 148] on span "US-PI0438 I RW Universal Waste: Pallet of Mixed Materials" at bounding box center [307, 144] width 156 height 17
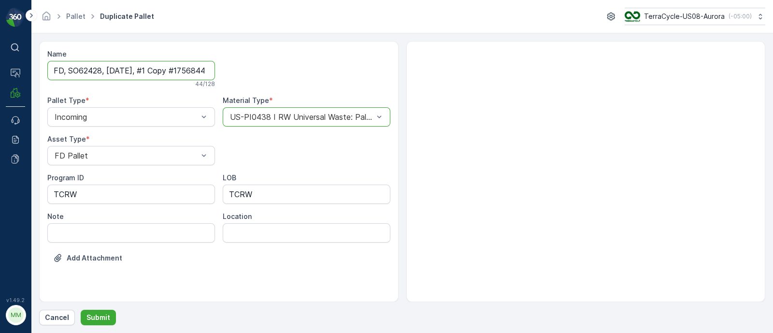
scroll to position [0, 33]
drag, startPoint x: 145, startPoint y: 68, endPoint x: 407, endPoint y: 88, distance: 263.2
click at [407, 88] on div "Name FD, SO62428, [DATE], #1 Copy #1756844848305 44 / 128 Pallet Type * Incomin…" at bounding box center [402, 171] width 726 height 261
type input "FD, SO62428, [DATE], #2"
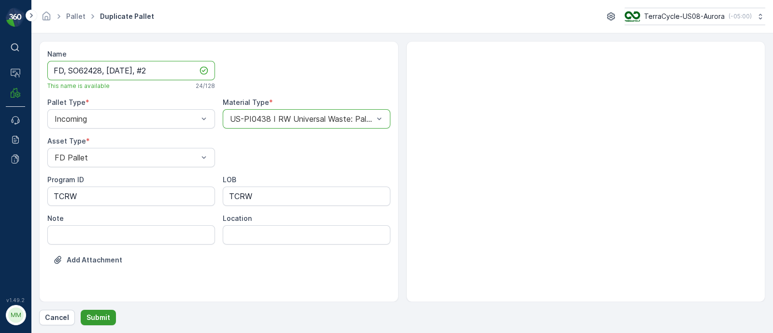
click at [99, 313] on p "Submit" at bounding box center [99, 318] width 24 height 10
